Goal: Transaction & Acquisition: Book appointment/travel/reservation

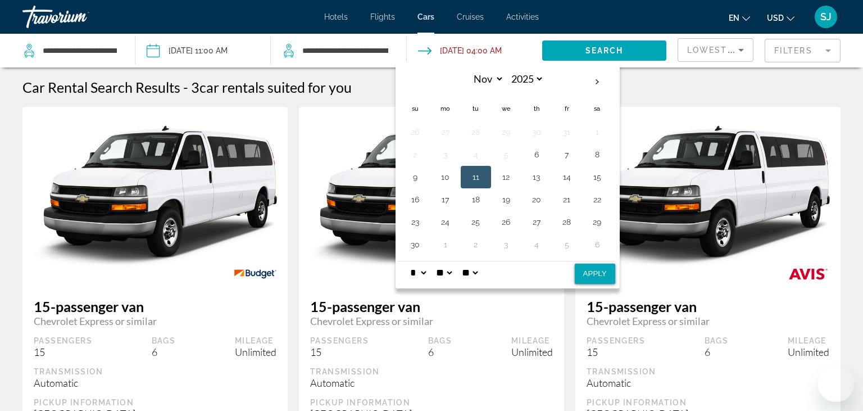
select select "**"
select select "*"
click at [459, 261] on select "** **" at bounding box center [469, 272] width 20 height 22
select select "**"
click option "**" at bounding box center [0, 0] width 0 height 0
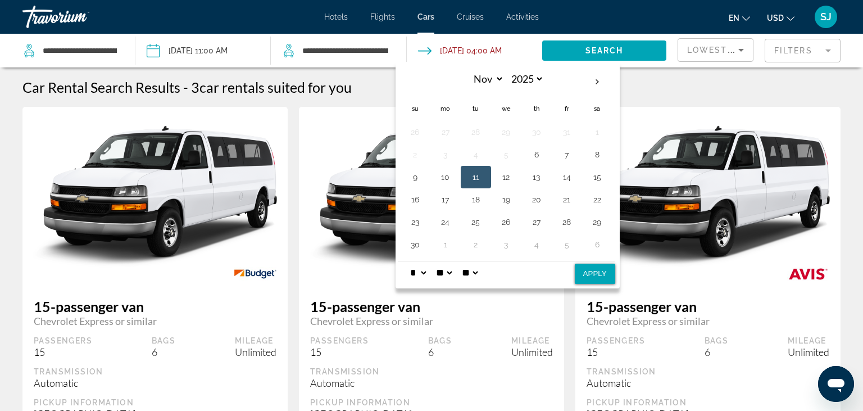
click at [594, 275] on button "Apply" at bounding box center [595, 273] width 40 height 20
type input "**********"
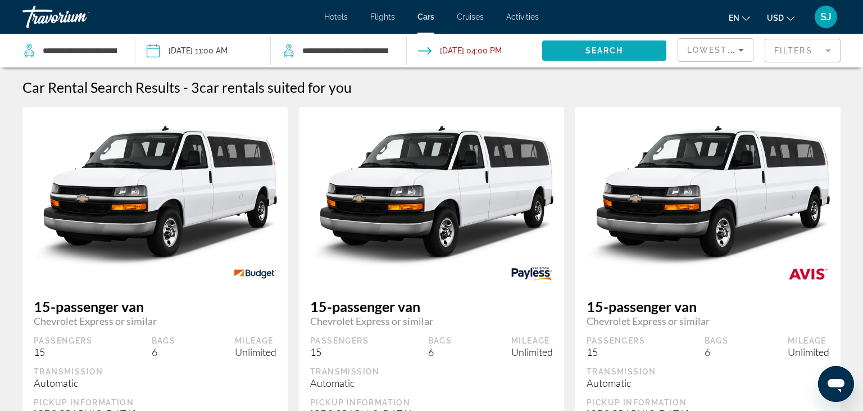
click at [597, 51] on span "Search" at bounding box center [604, 50] width 38 height 9
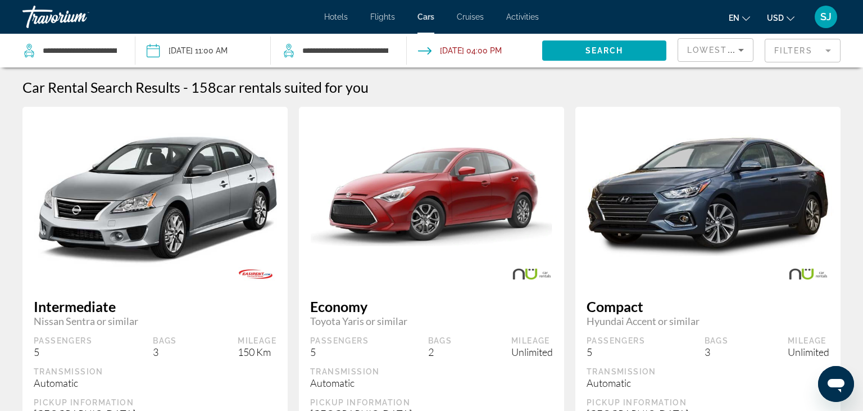
click at [797, 51] on mat-form-field "Filters" at bounding box center [802, 51] width 76 height 24
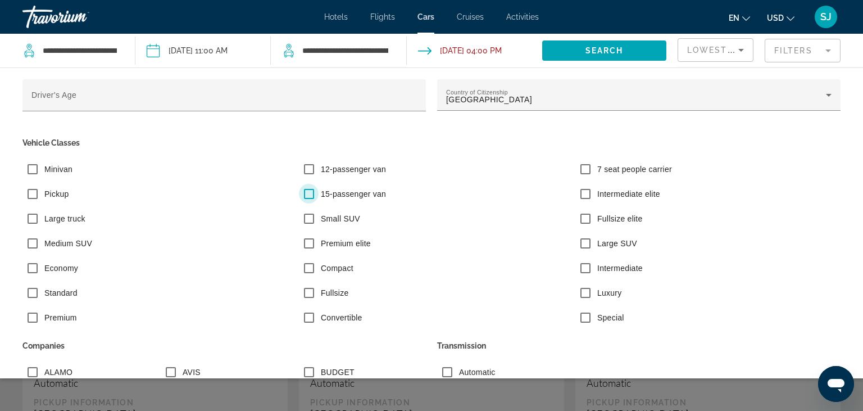
scroll to position [54, 0]
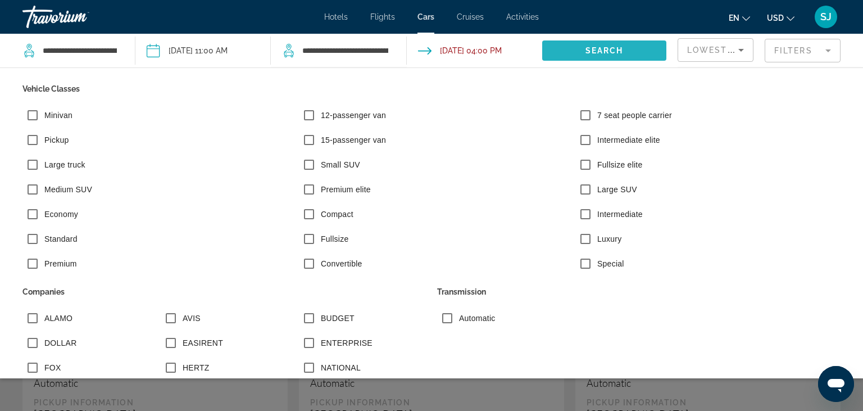
click at [567, 49] on span "Search widget" at bounding box center [604, 50] width 124 height 27
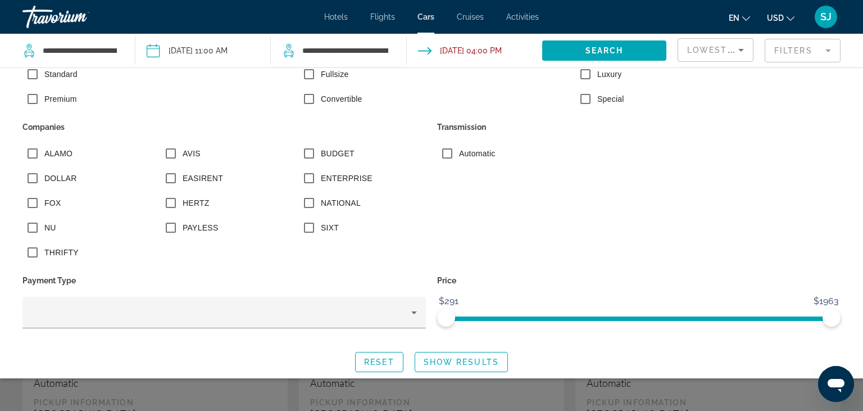
scroll to position [224, 0]
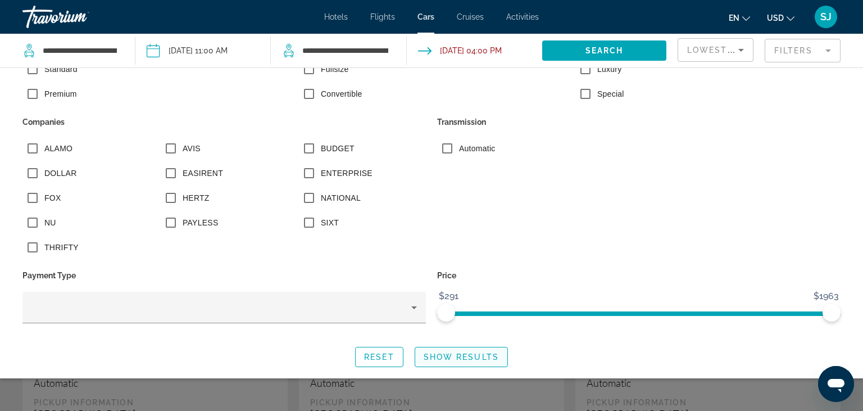
click at [456, 354] on span "Show Results" at bounding box center [461, 356] width 75 height 9
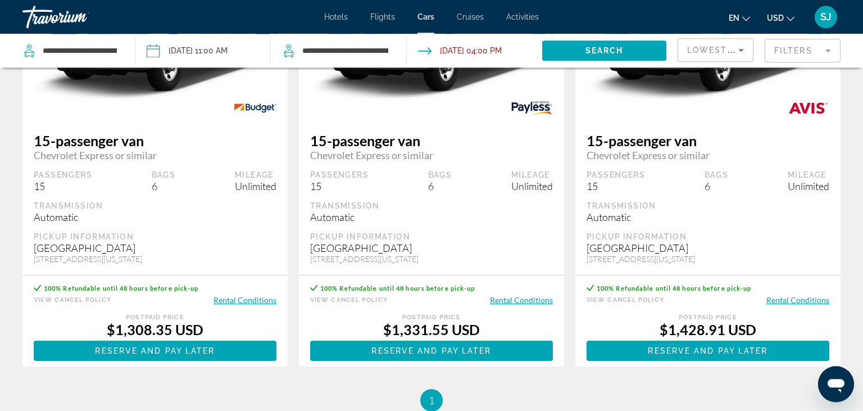
scroll to position [178, 0]
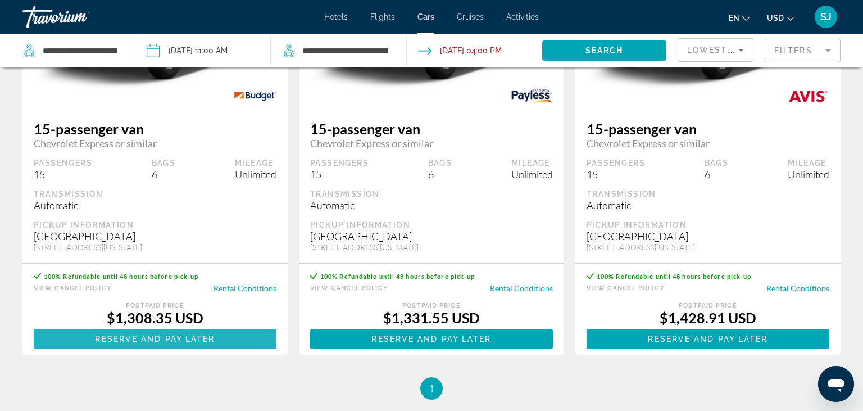
click at [170, 343] on span "Reserve and pay later" at bounding box center [155, 338] width 120 height 9
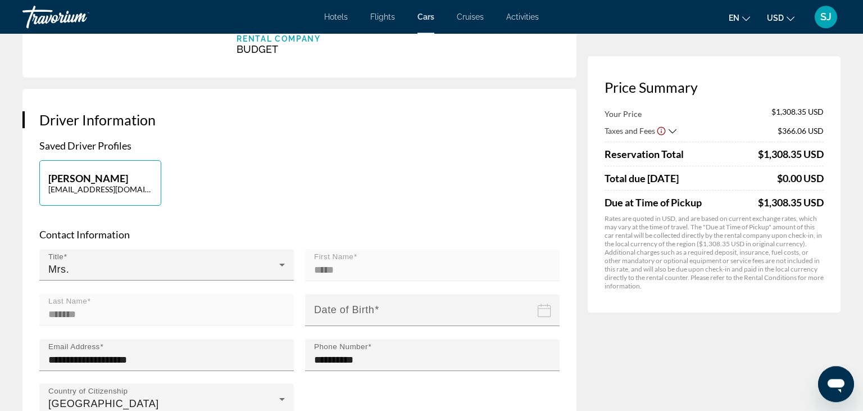
scroll to position [237, 0]
click at [437, 296] on input "Date of birth" at bounding box center [434, 317] width 259 height 49
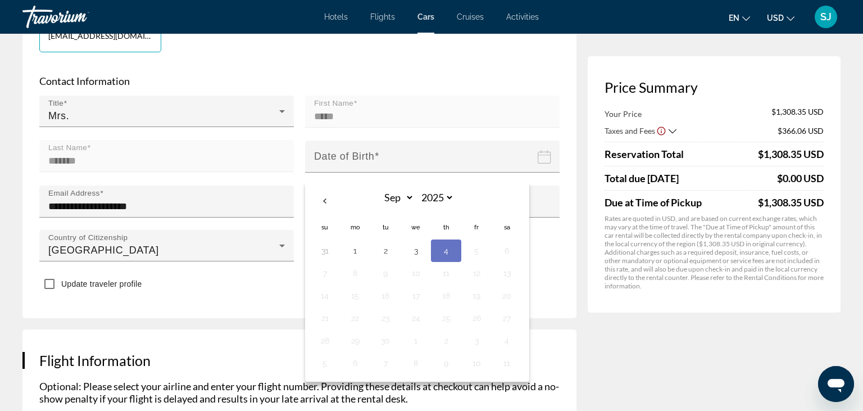
scroll to position [415, 0]
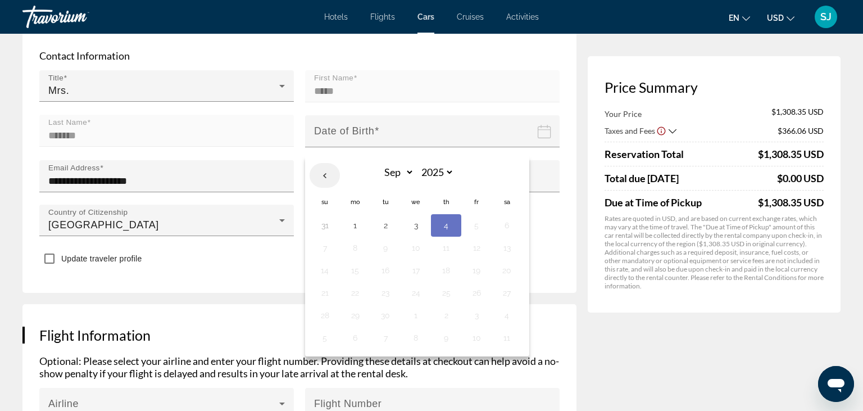
click at [321, 163] on th "Previous month" at bounding box center [325, 175] width 30 height 25
click at [500, 163] on th "Next month" at bounding box center [506, 175] width 30 height 25
click at [500, 162] on th "Date of birth" at bounding box center [506, 175] width 30 height 27
click at [534, 117] on input "Date of birth" at bounding box center [434, 139] width 259 height 49
click at [393, 116] on input "Date of birth" at bounding box center [434, 139] width 259 height 49
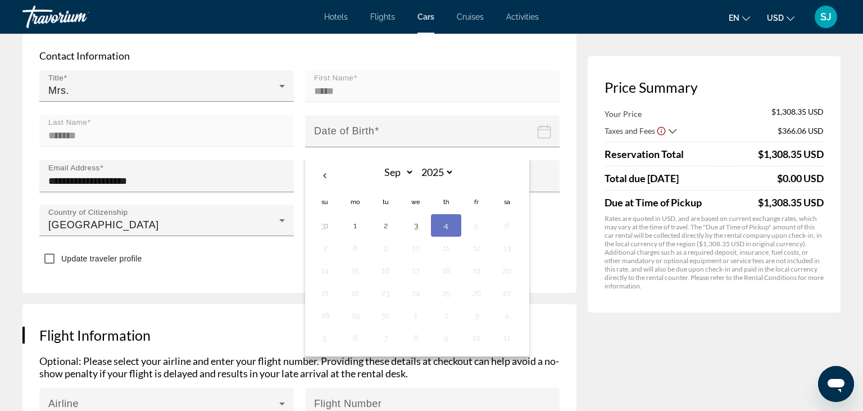
click at [344, 115] on input "Date of birth" at bounding box center [434, 139] width 259 height 49
click at [168, 248] on div "Update traveler profile" at bounding box center [299, 259] width 520 height 22
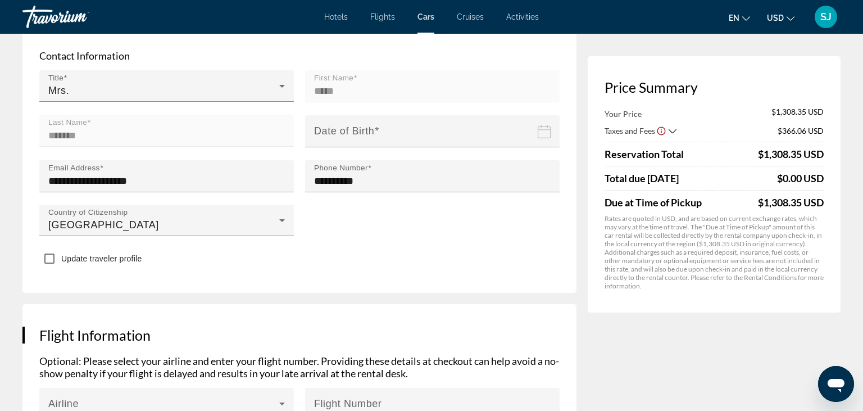
click at [334, 117] on input "Date of birth" at bounding box center [434, 139] width 259 height 49
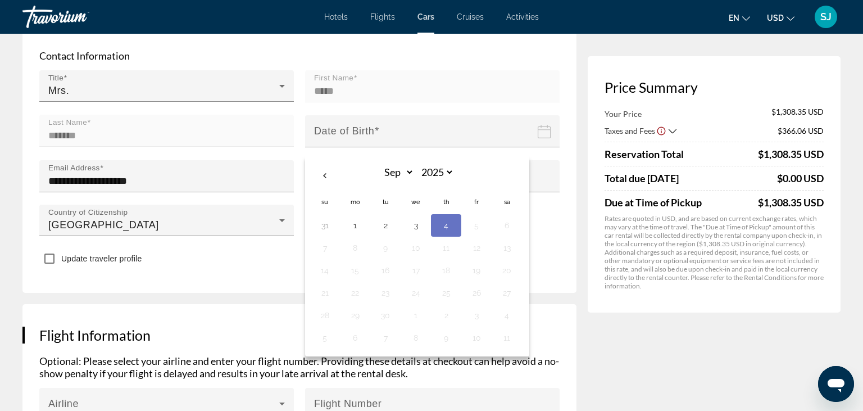
click at [334, 117] on input "Date of birth" at bounding box center [434, 139] width 259 height 49
click at [323, 163] on th "Previous month" at bounding box center [325, 175] width 30 height 25
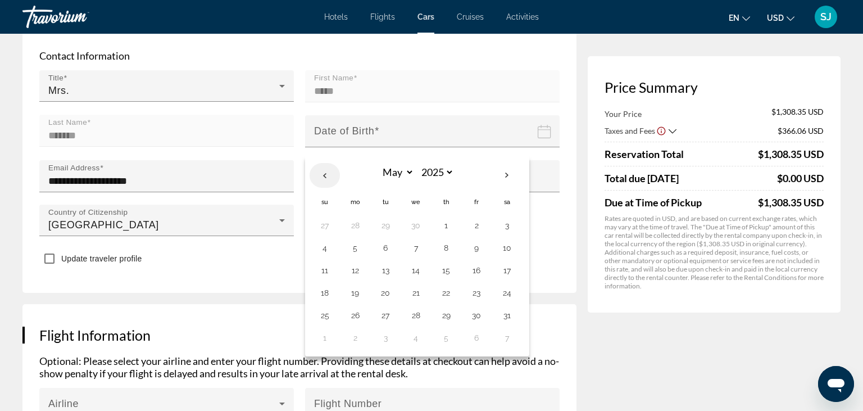
click at [323, 163] on th "Previous month" at bounding box center [325, 175] width 30 height 25
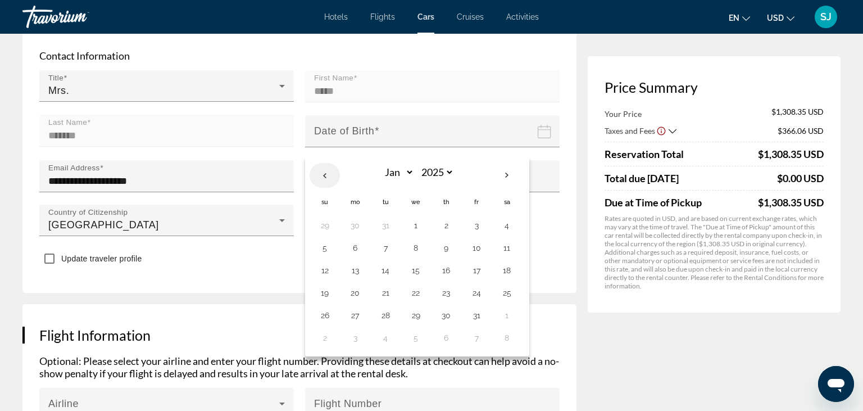
select select "**"
select select "****"
click at [323, 163] on th "Previous month" at bounding box center [325, 175] width 30 height 25
select select "*"
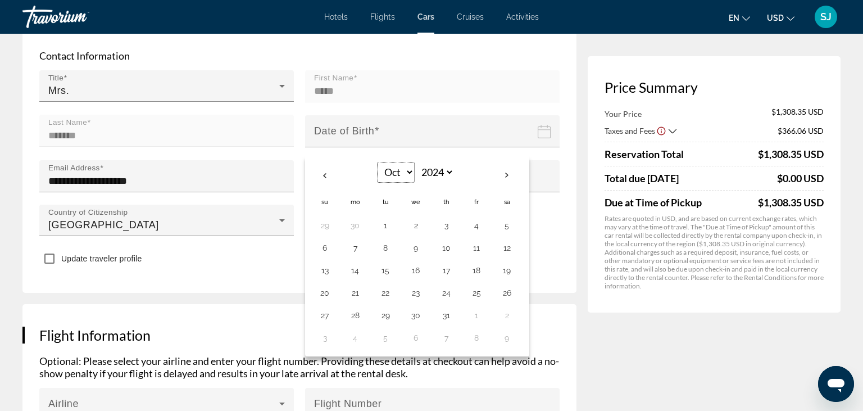
click at [377, 162] on select "*** *** *** *** *** *** *** *** *** *** *** ***" at bounding box center [395, 172] width 37 height 20
click option "***" at bounding box center [0, 0] width 0 height 0
click at [417, 162] on select "**** **** **** **** **** **** **** **** **** **** **** **** **** **** **** ****…" at bounding box center [435, 172] width 37 height 20
select select "****"
click option "****" at bounding box center [0, 0] width 0 height 0
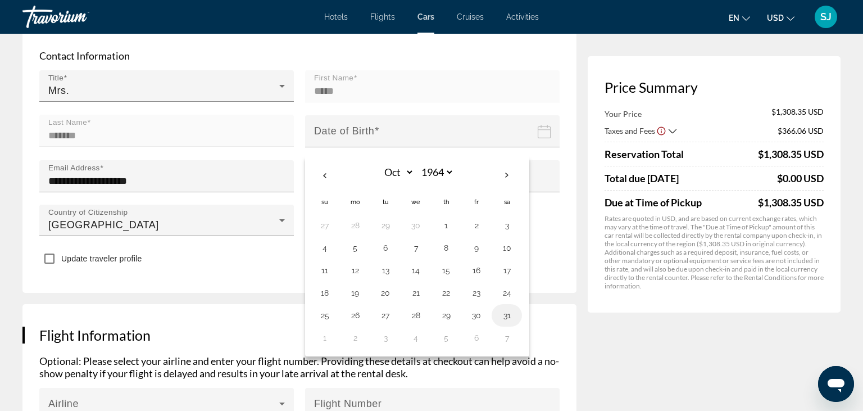
click at [504, 307] on button "31" at bounding box center [507, 315] width 18 height 16
type input "**********"
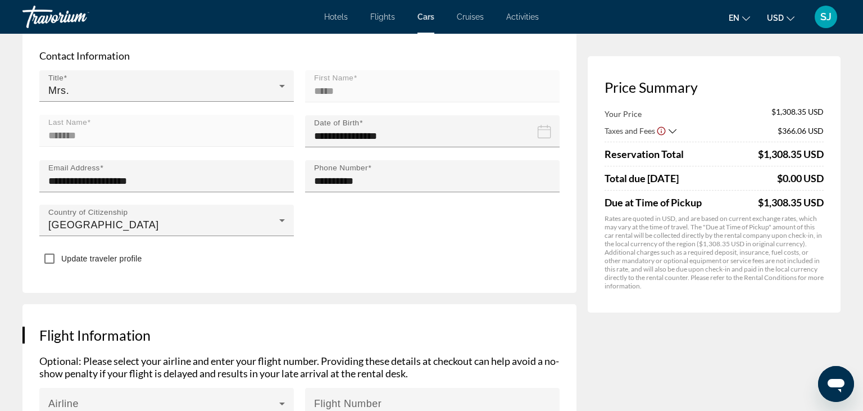
click at [345, 70] on mat-form-field "First Name *****" at bounding box center [432, 92] width 254 height 44
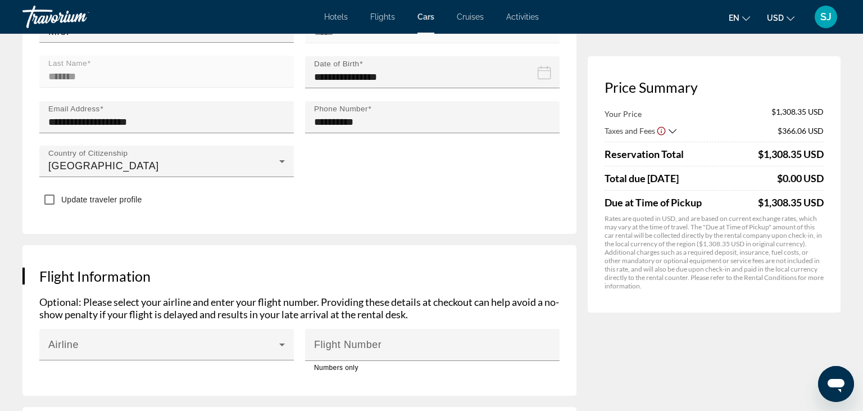
scroll to position [534, 0]
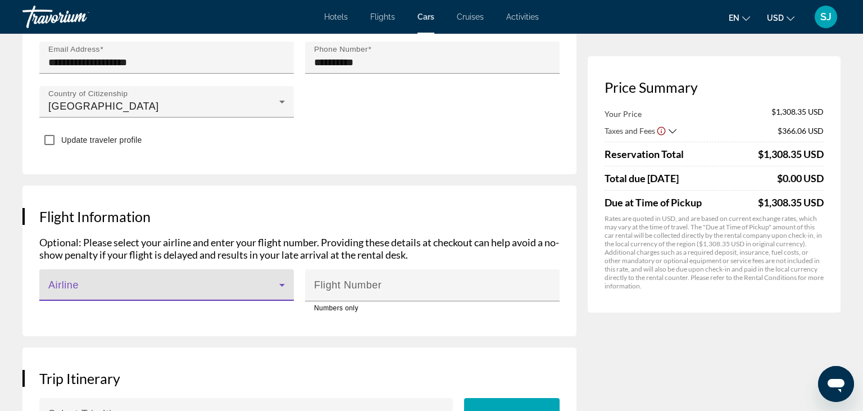
click at [285, 278] on icon "Main content" at bounding box center [281, 284] width 13 height 13
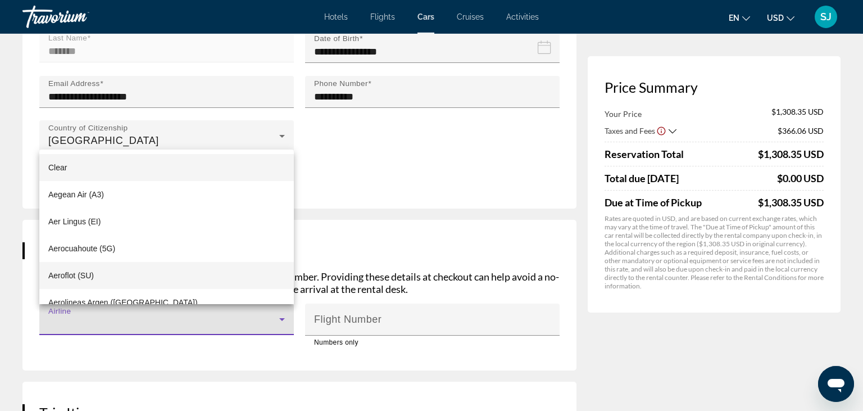
scroll to position [474, 0]
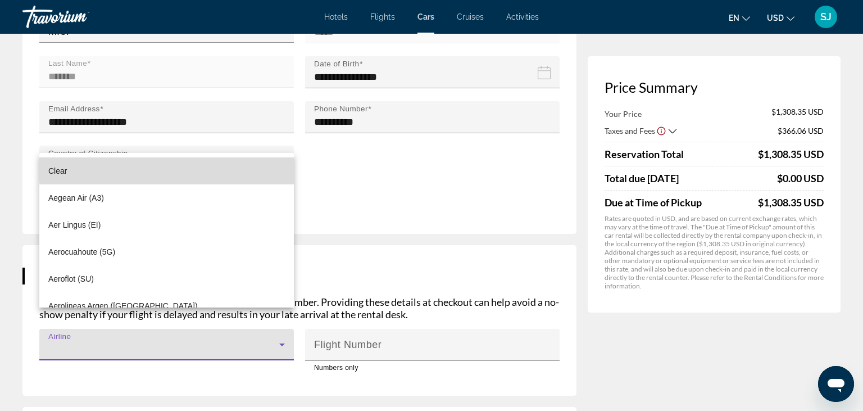
click at [224, 167] on mat-option "Clear" at bounding box center [166, 170] width 254 height 27
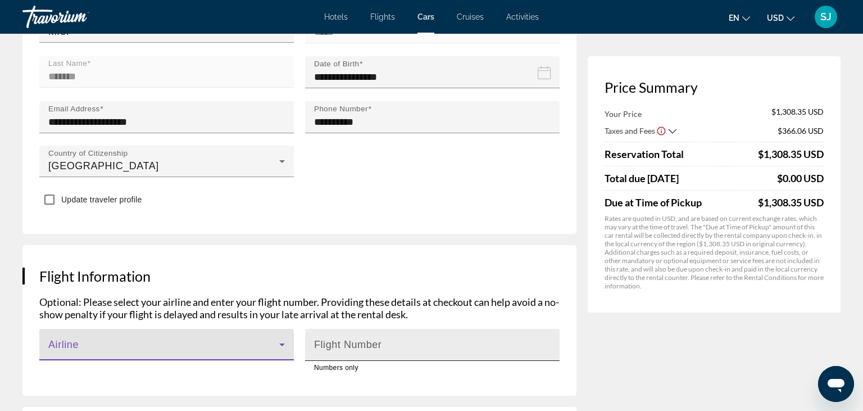
click at [340, 339] on mat-label "Flight Number" at bounding box center [347, 344] width 67 height 11
click at [340, 343] on input "Flight Number" at bounding box center [435, 349] width 243 height 13
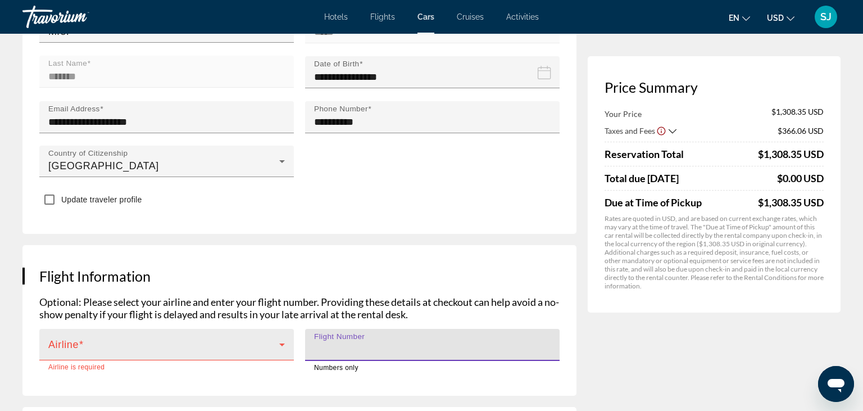
type input "****"
click at [285, 338] on icon "Main content" at bounding box center [281, 344] width 13 height 13
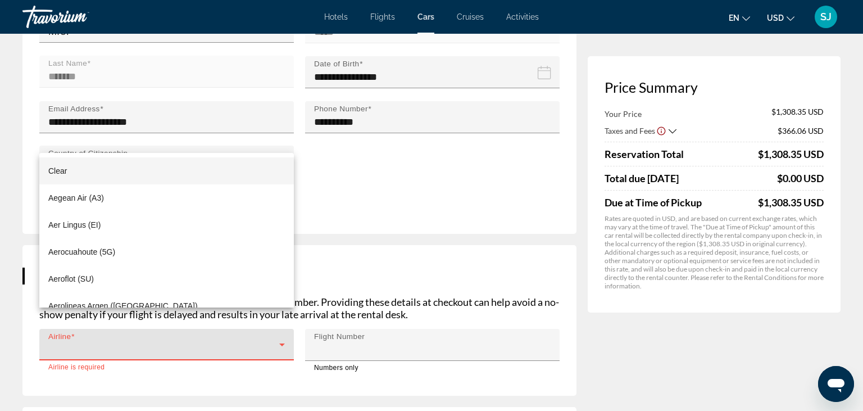
click at [67, 175] on mat-option "Clear" at bounding box center [166, 170] width 254 height 27
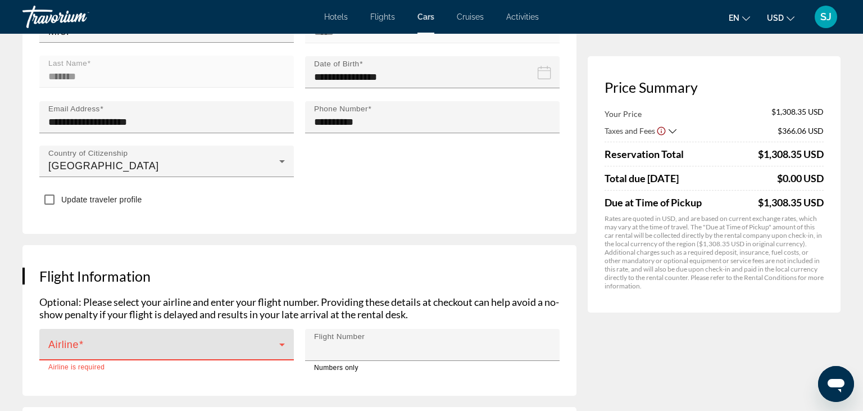
click at [174, 342] on span "Main content" at bounding box center [163, 348] width 231 height 13
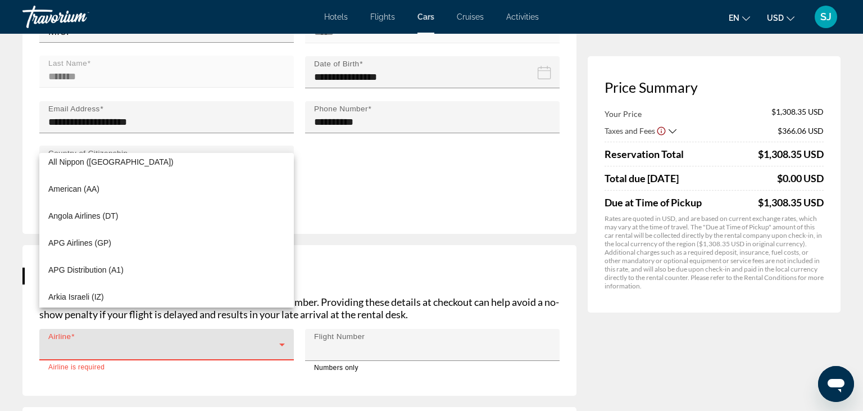
scroll to position [1456, 0]
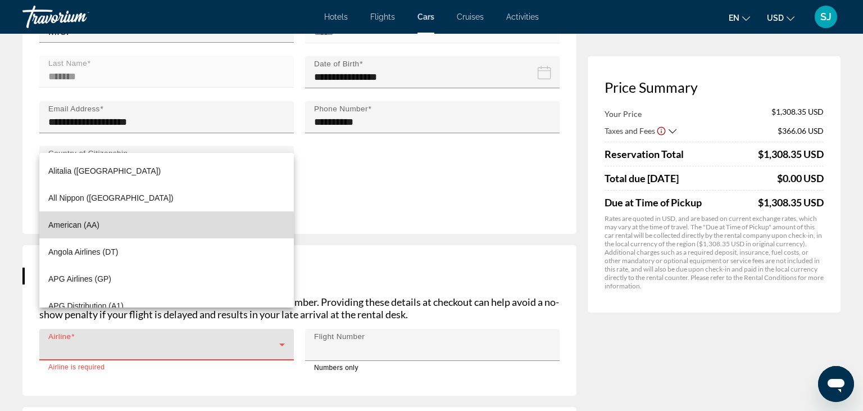
click at [112, 227] on mat-option "American (AA)" at bounding box center [166, 224] width 254 height 27
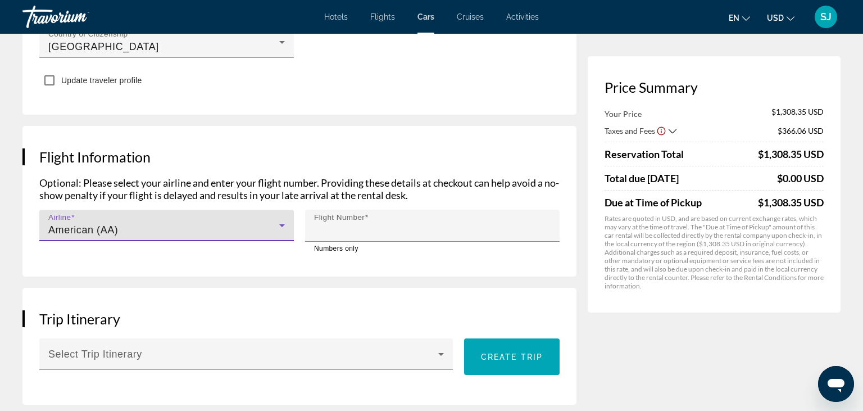
scroll to position [652, 0]
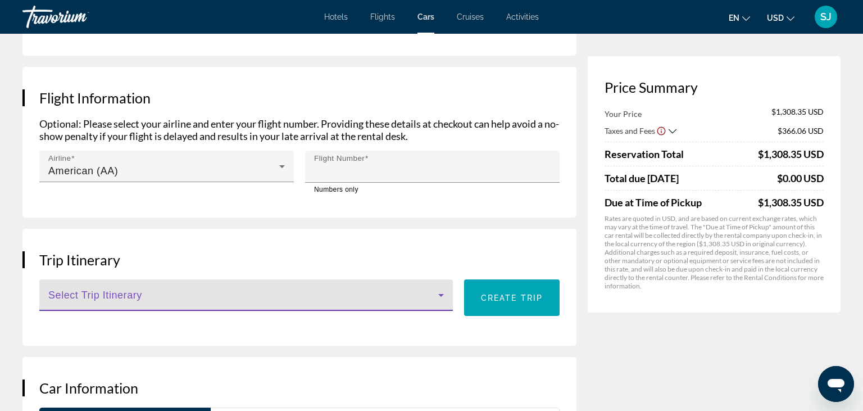
click at [442, 294] on icon "Main content" at bounding box center [441, 295] width 6 height 3
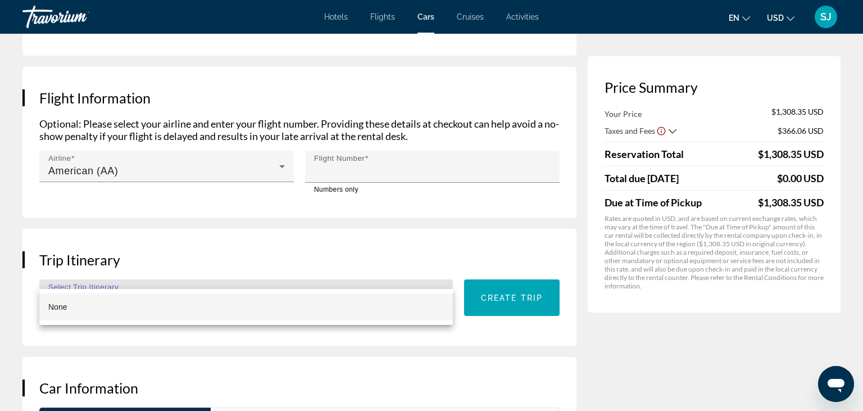
click at [442, 274] on div at bounding box center [431, 205] width 863 height 411
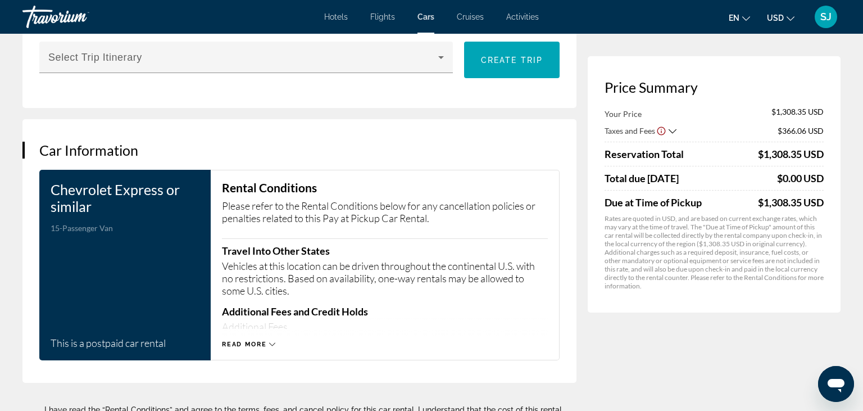
scroll to position [949, 0]
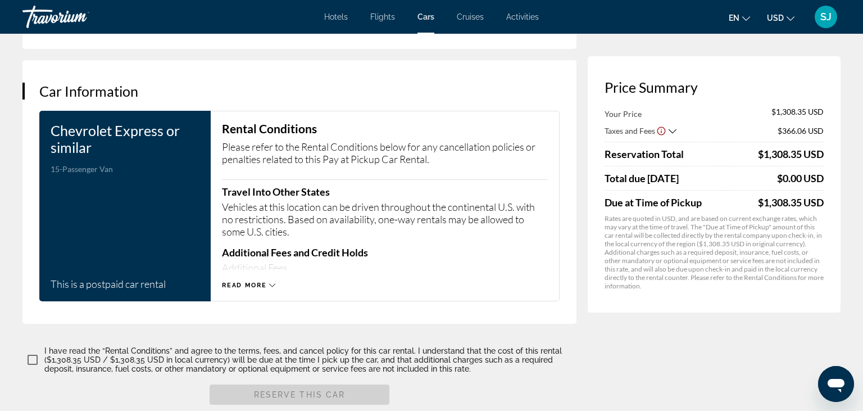
click at [262, 281] on span "Read more" at bounding box center [244, 284] width 44 height 7
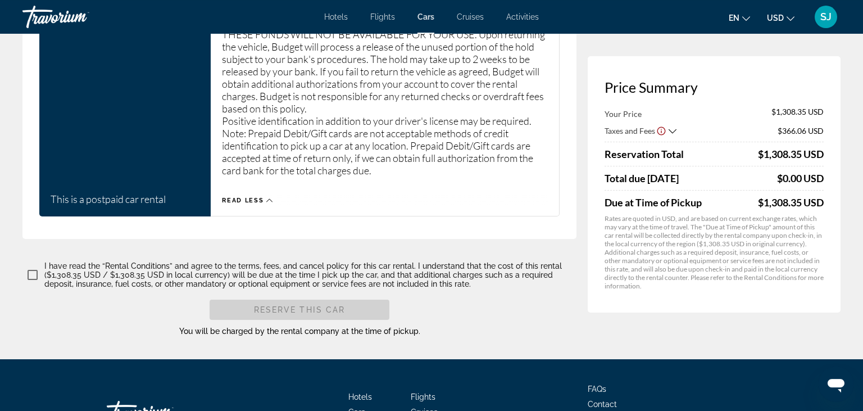
scroll to position [5791, 0]
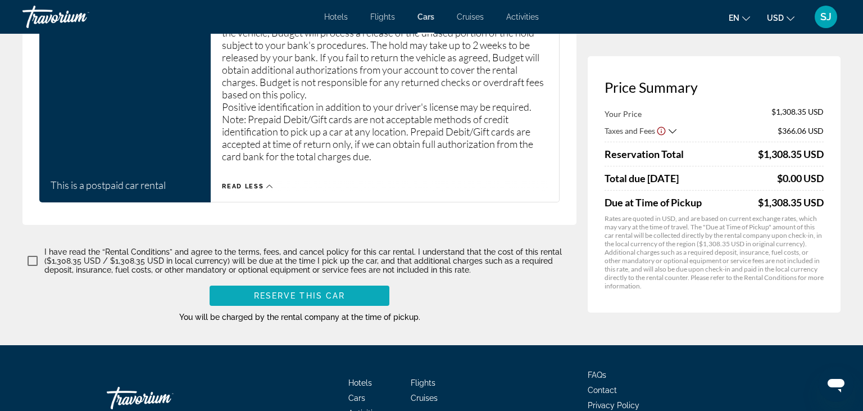
click at [256, 291] on span "Reserve this car" at bounding box center [300, 295] width 92 height 9
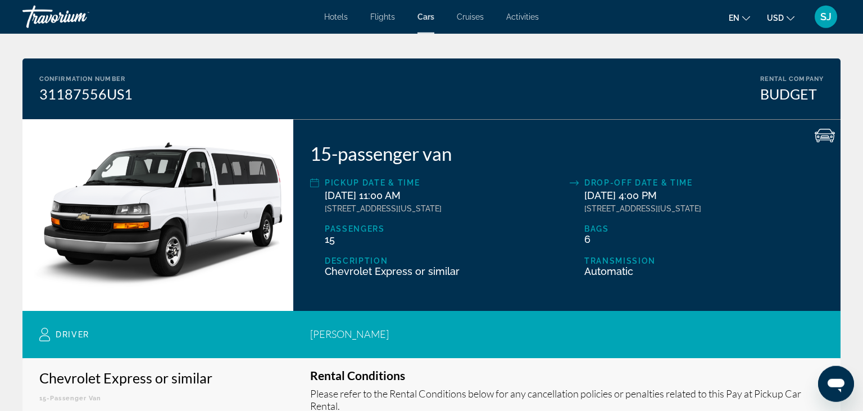
scroll to position [36, 0]
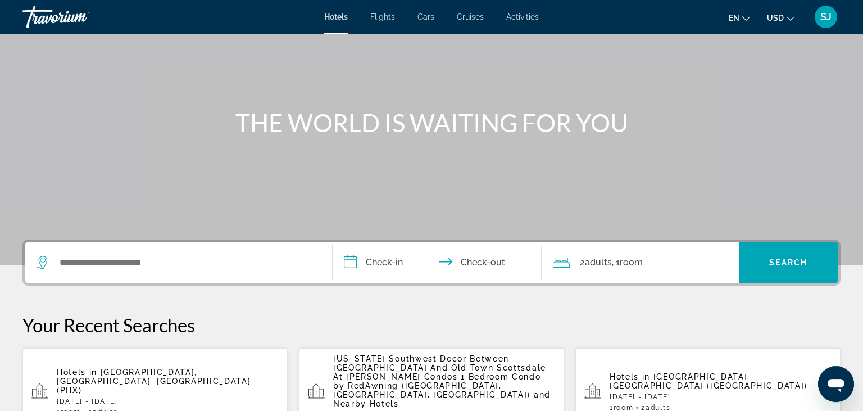
scroll to position [178, 0]
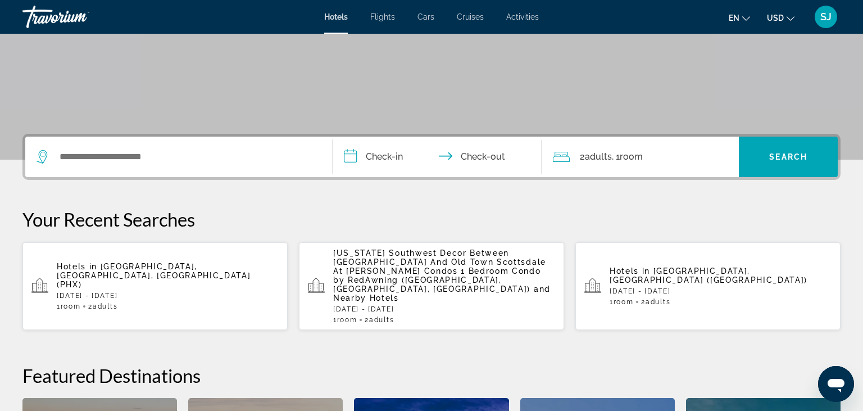
click at [140, 283] on div "Hotels in [GEOGRAPHIC_DATA], [GEOGRAPHIC_DATA], [GEOGRAPHIC_DATA] (PHX) [DATE] …" at bounding box center [168, 286] width 222 height 48
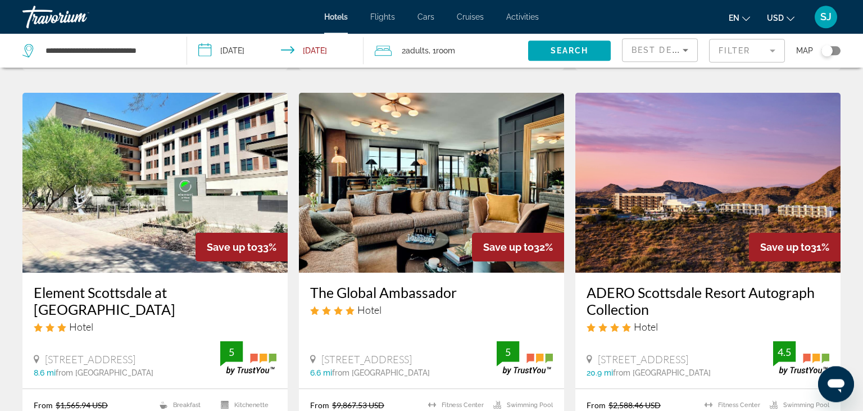
scroll to position [1483, 0]
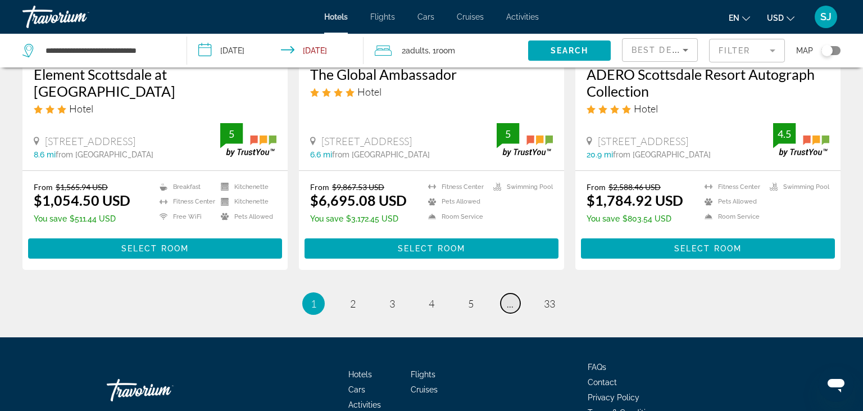
click at [509, 307] on span "..." at bounding box center [510, 303] width 7 height 12
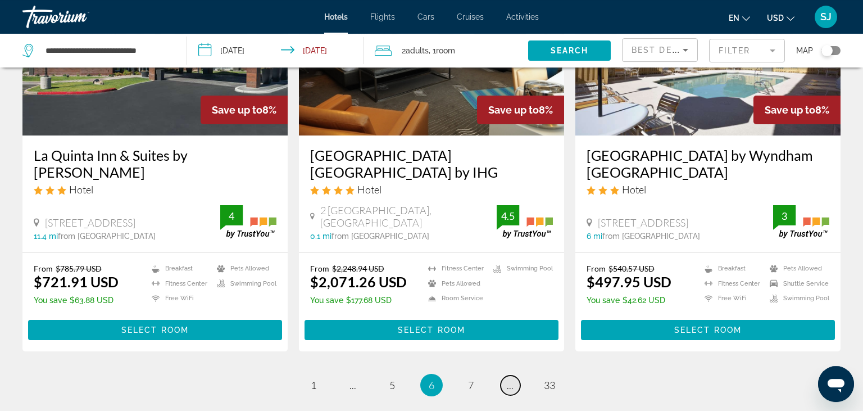
scroll to position [1547, 0]
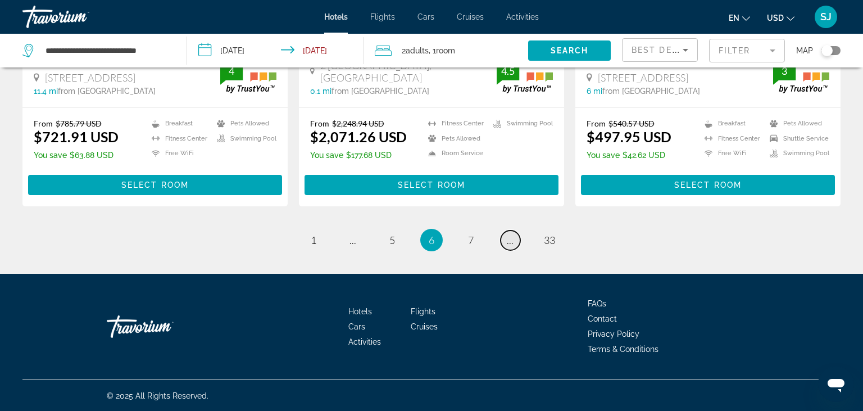
click at [509, 242] on span "..." at bounding box center [510, 240] width 7 height 12
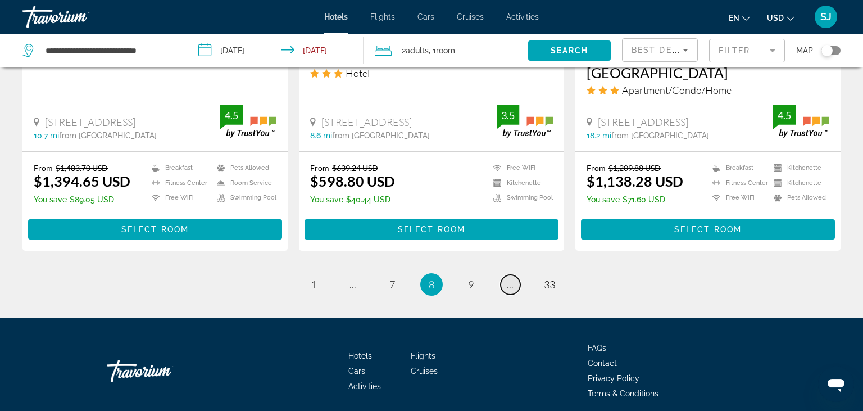
scroll to position [1547, 0]
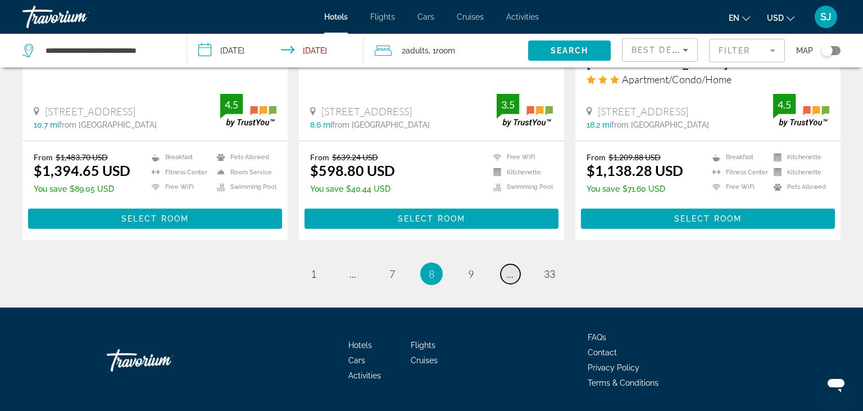
click at [509, 267] on span "..." at bounding box center [510, 273] width 7 height 12
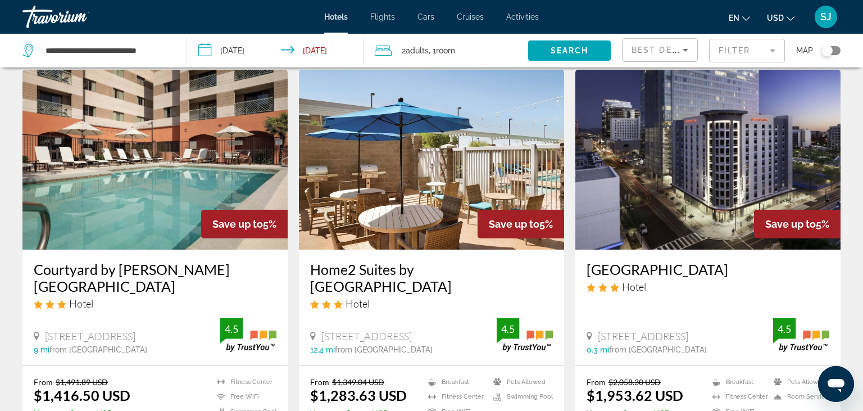
scroll to position [1542, 0]
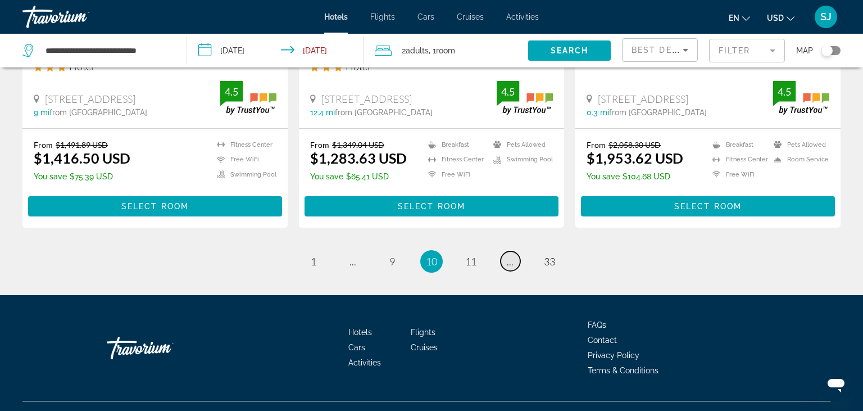
click at [509, 255] on span "..." at bounding box center [510, 261] width 7 height 12
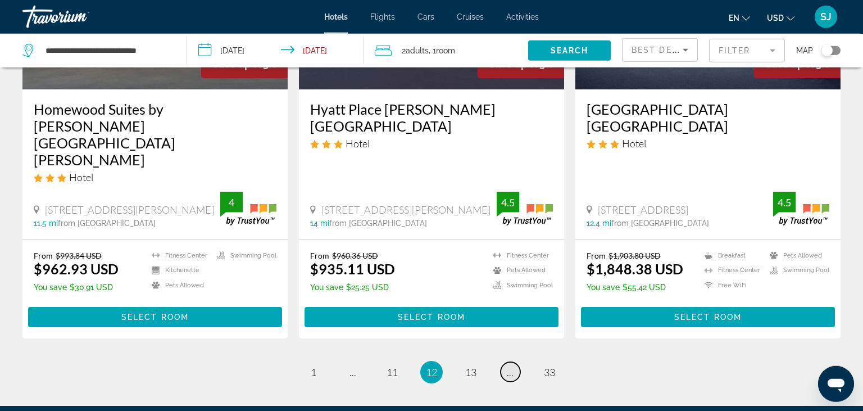
scroll to position [1483, 0]
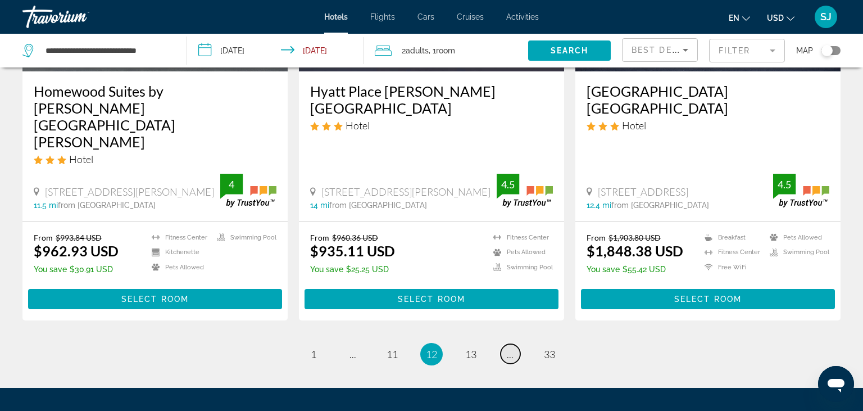
click at [511, 348] on span "..." at bounding box center [510, 354] width 7 height 12
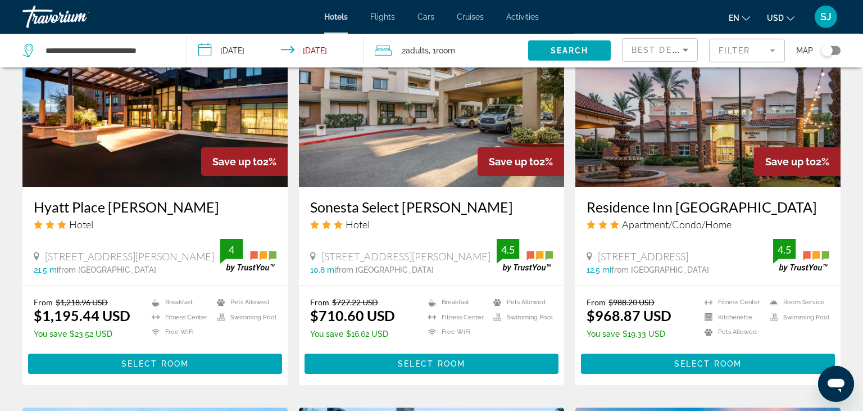
scroll to position [953, 0]
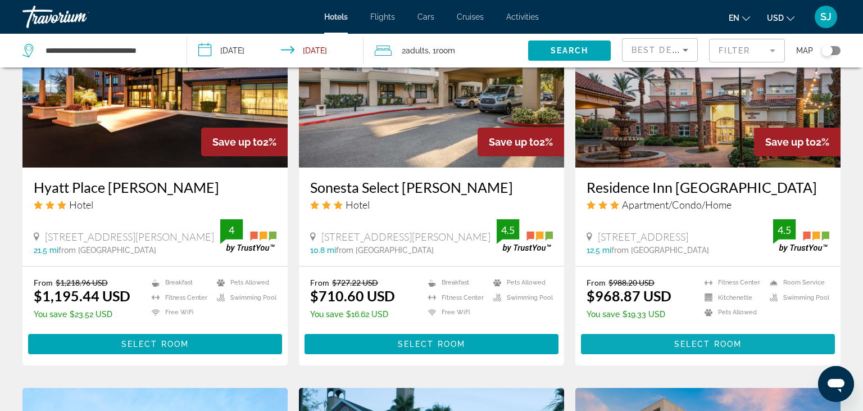
click at [626, 357] on span "Main content" at bounding box center [708, 343] width 254 height 27
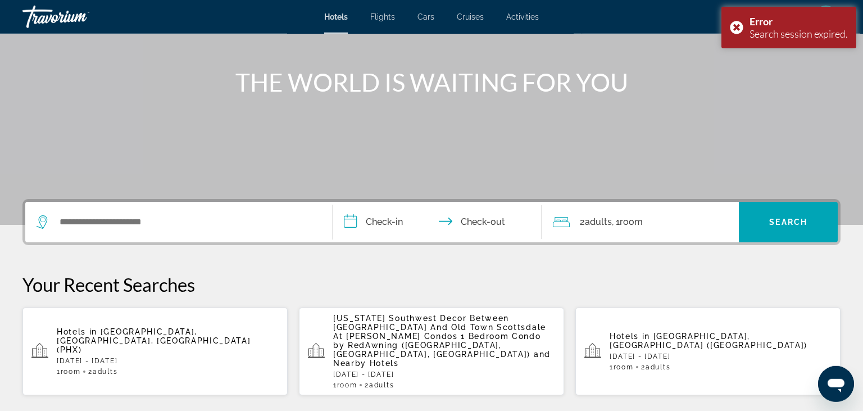
scroll to position [119, 0]
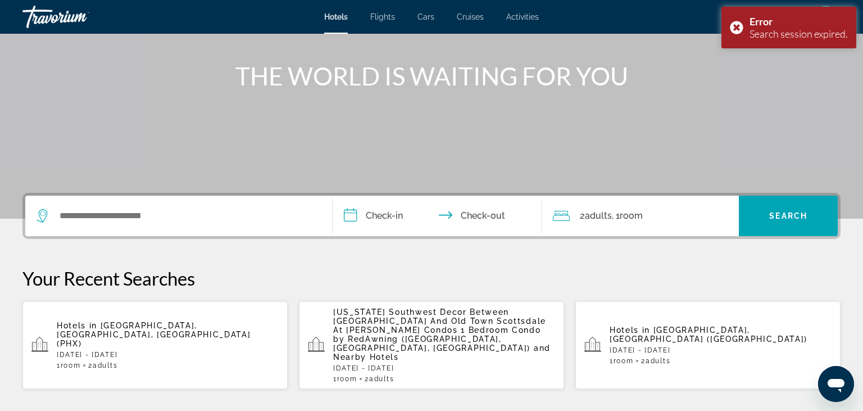
click at [173, 326] on span "Phoenix, AZ, United States (PHX)" at bounding box center [154, 334] width 194 height 27
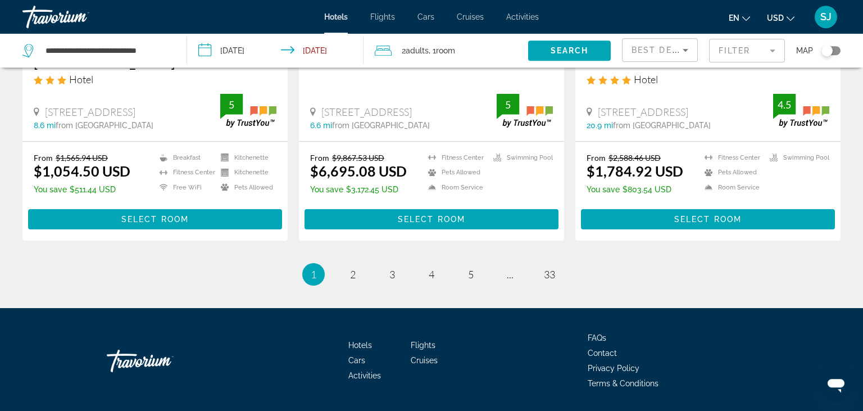
scroll to position [1542, 0]
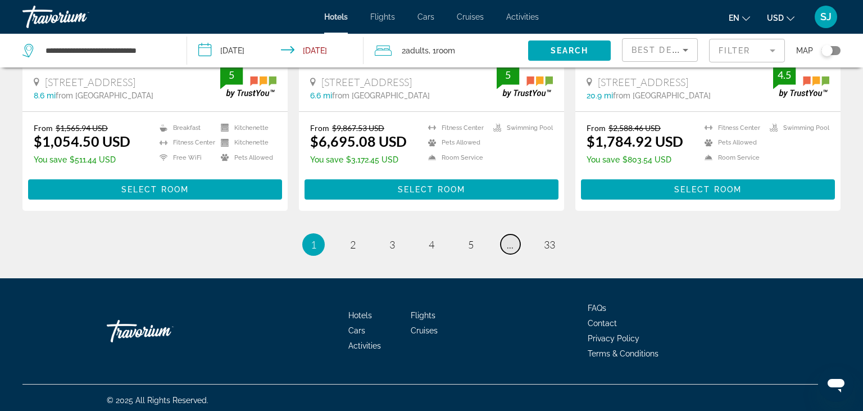
click at [512, 246] on span "..." at bounding box center [510, 244] width 7 height 12
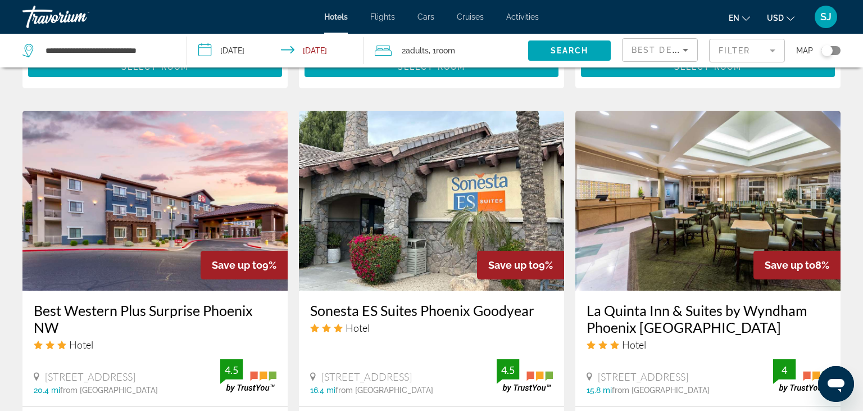
scroll to position [1547, 0]
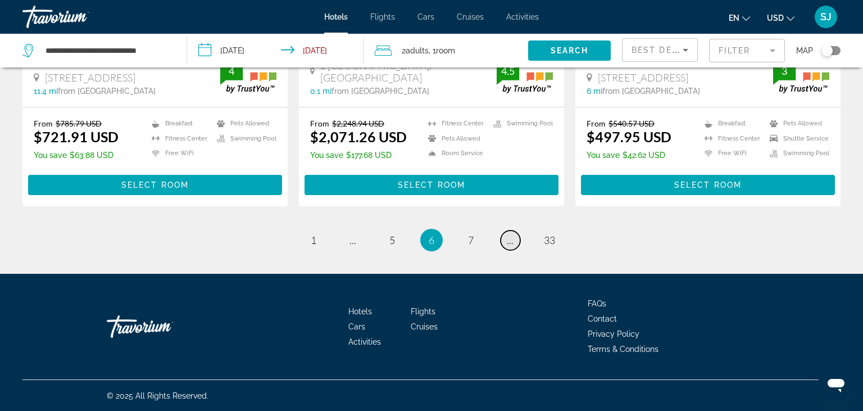
click at [512, 246] on link "page ..." at bounding box center [510, 240] width 20 height 20
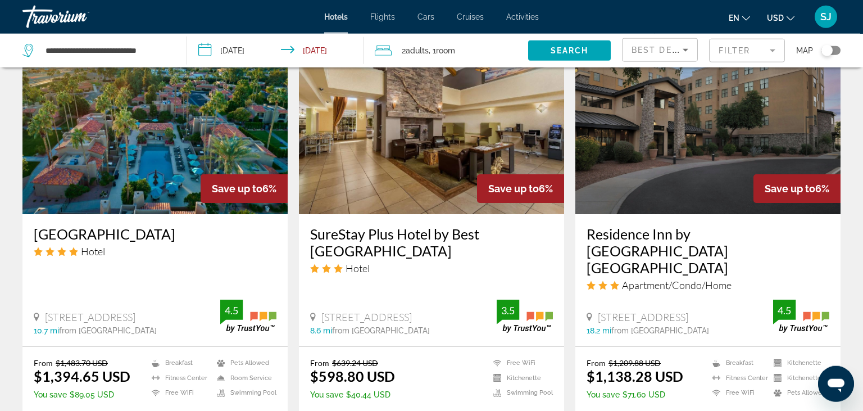
scroll to position [1547, 0]
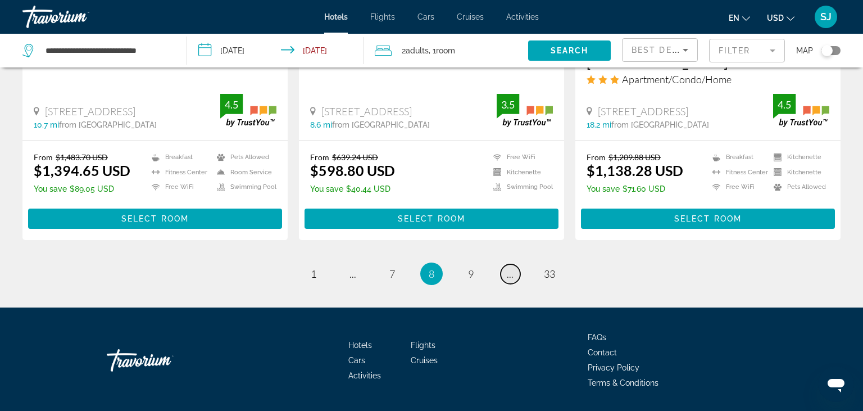
click at [512, 264] on link "page ..." at bounding box center [510, 274] width 20 height 20
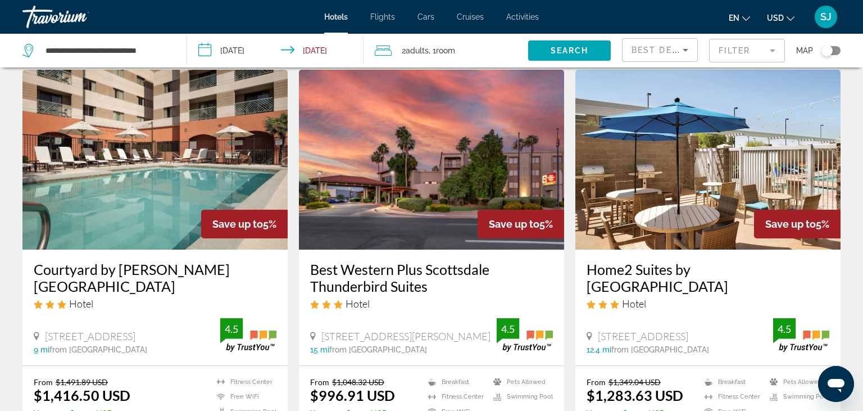
scroll to position [1546, 0]
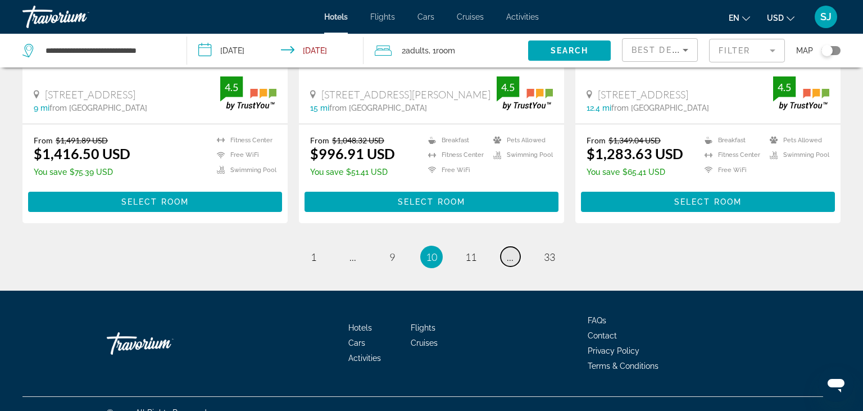
click at [512, 251] on span "..." at bounding box center [510, 257] width 7 height 12
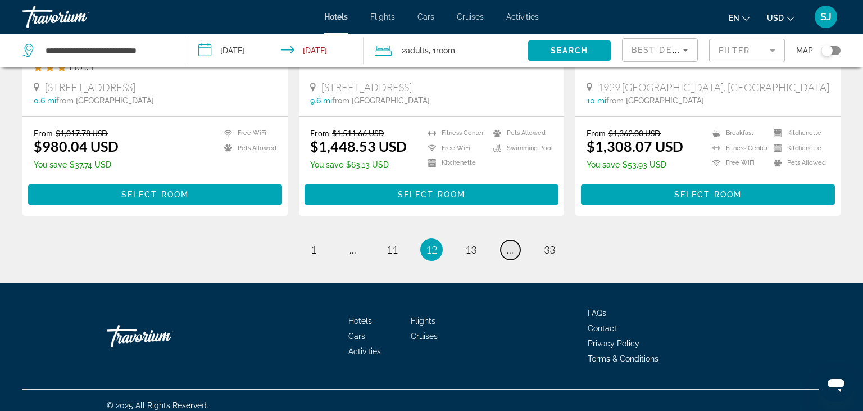
scroll to position [1553, 0]
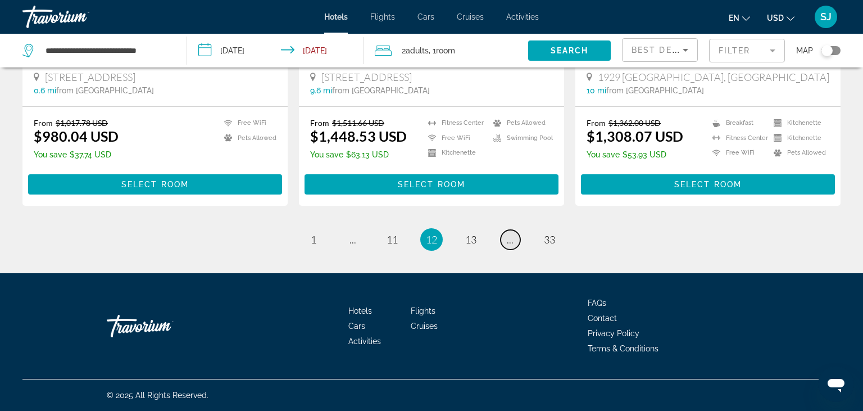
click at [512, 244] on span "..." at bounding box center [510, 239] width 7 height 12
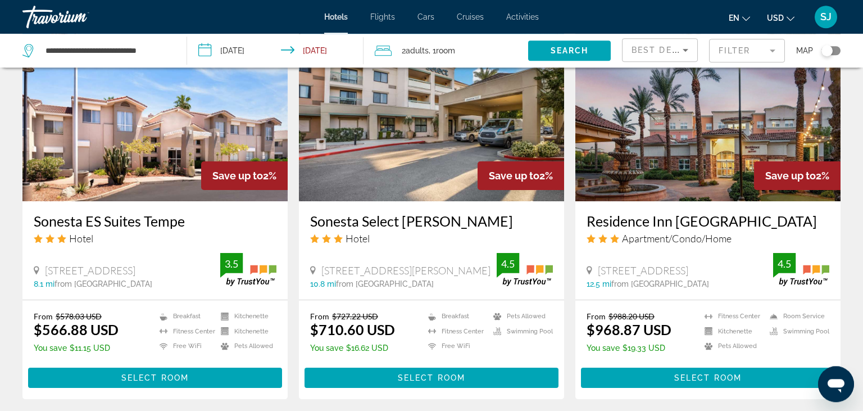
scroll to position [949, 0]
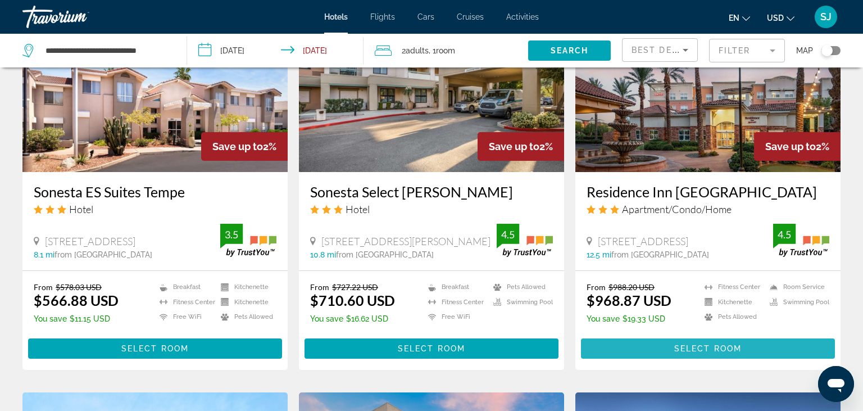
click at [673, 362] on span "Main content" at bounding box center [708, 348] width 254 height 27
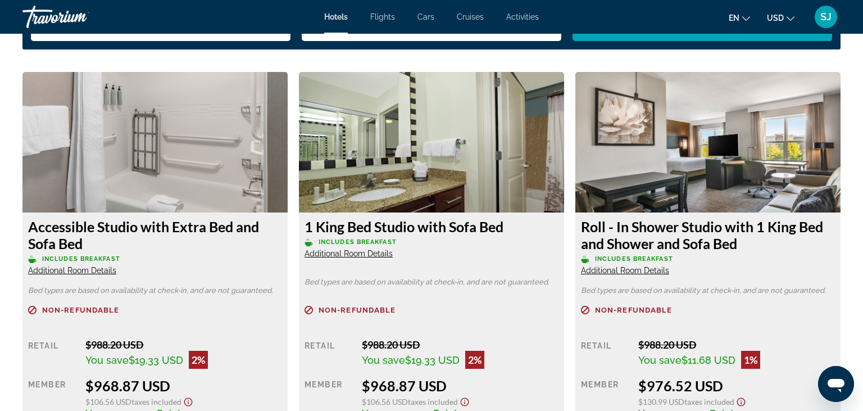
scroll to position [1544, 0]
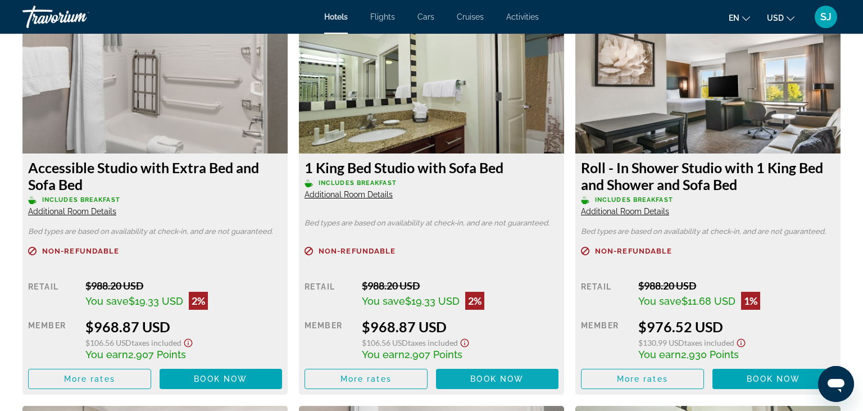
click at [486, 381] on span "Main content" at bounding box center [497, 378] width 123 height 27
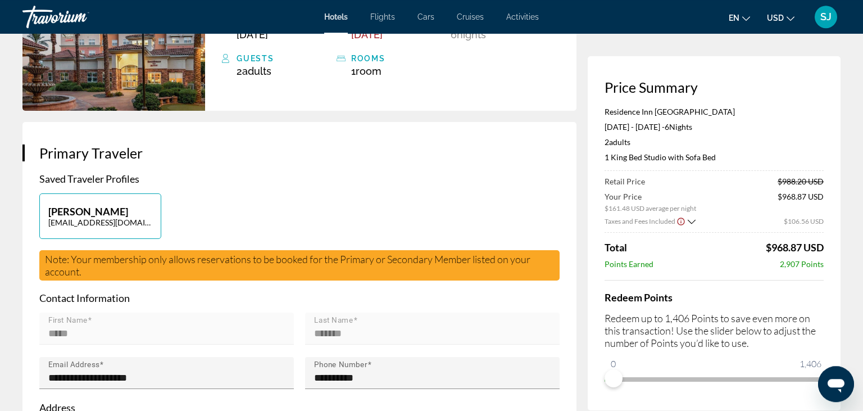
scroll to position [119, 0]
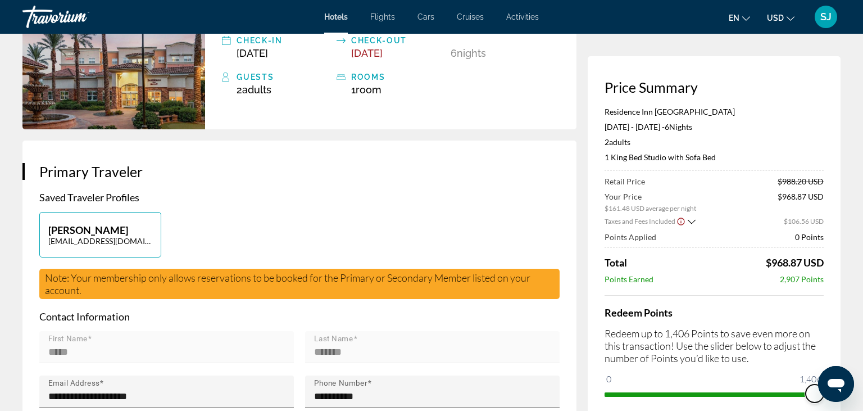
drag, startPoint x: 1428, startPoint y: 750, endPoint x: 830, endPoint y: 399, distance: 693.3
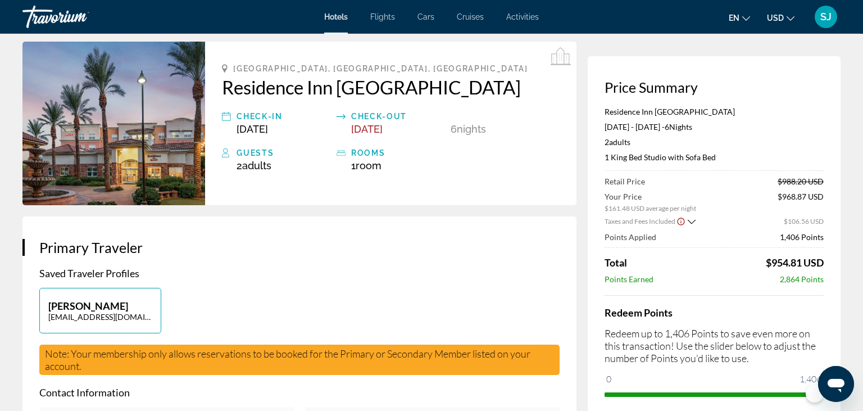
scroll to position [0, 0]
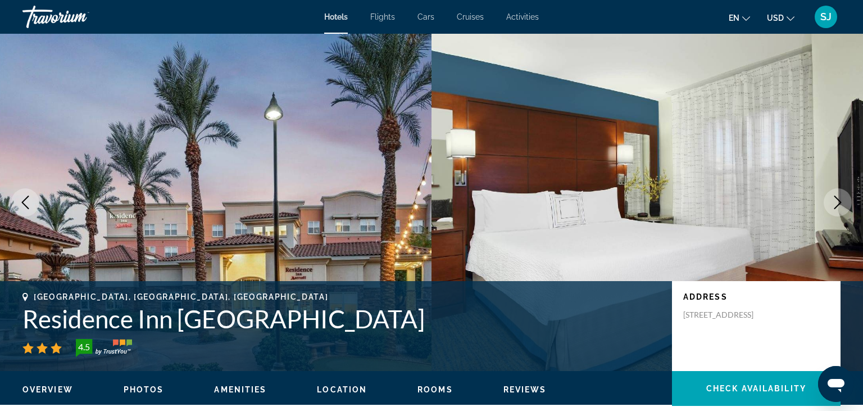
scroll to position [59, 0]
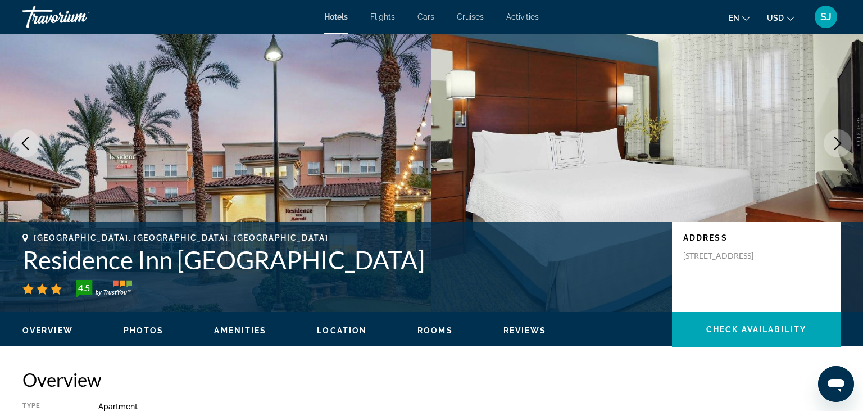
click at [628, 73] on img "Main content" at bounding box center [646, 143] width 431 height 337
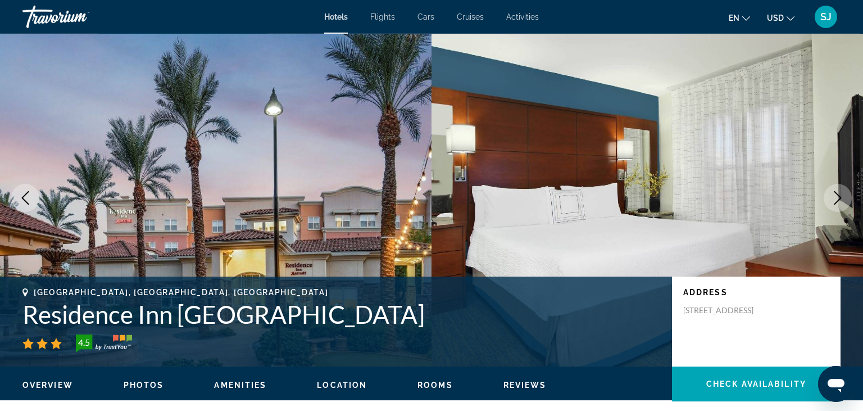
scroll to position [0, 0]
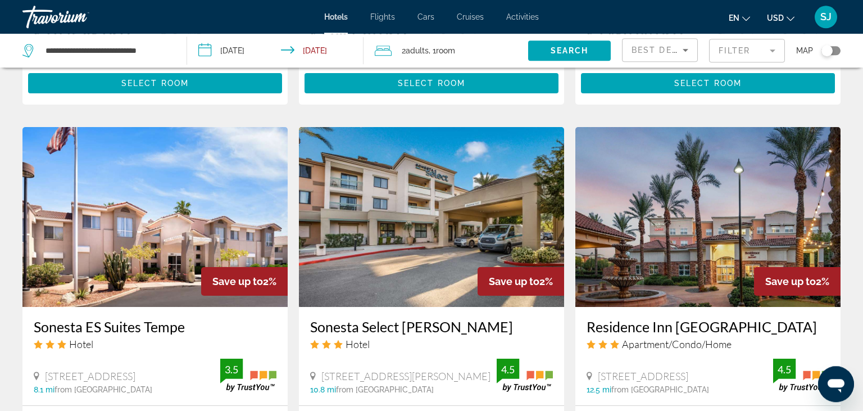
scroll to position [949, 0]
